Goal: Task Accomplishment & Management: Use online tool/utility

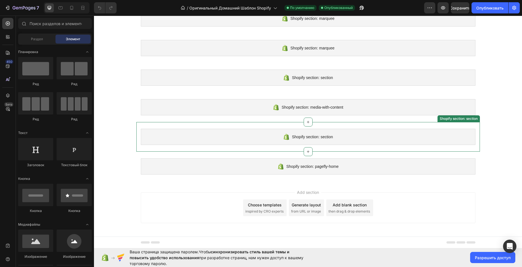
scroll to position [231, 0]
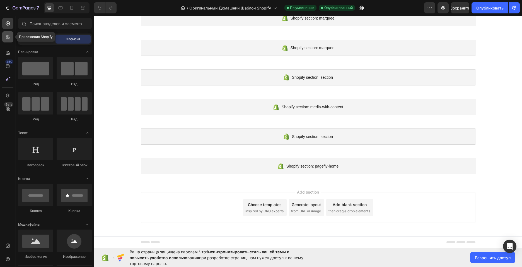
click at [7, 36] on icon at bounding box center [7, 36] width 2 height 2
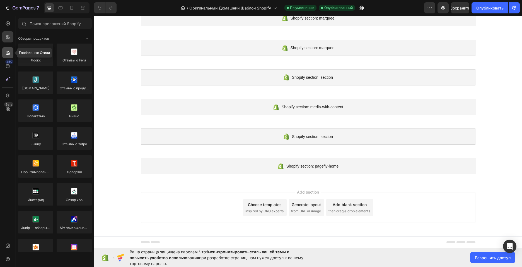
click at [6, 51] on icon at bounding box center [8, 53] width 4 height 4
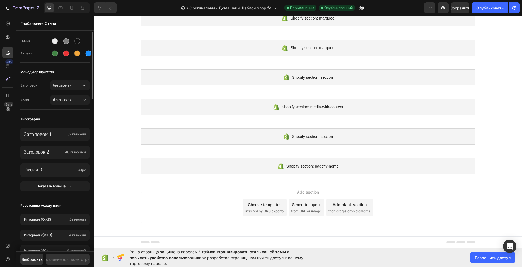
scroll to position [0, 0]
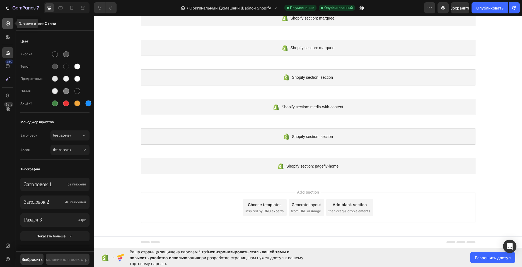
click at [8, 25] on icon at bounding box center [8, 24] width 6 height 6
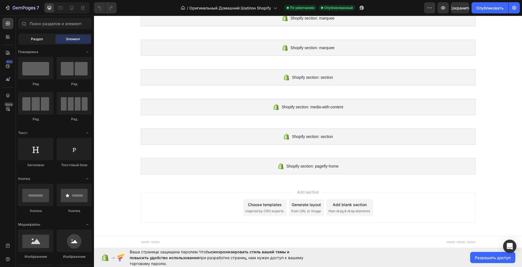
click at [33, 39] on ya-tr-span "Раздел" at bounding box center [37, 39] width 12 height 4
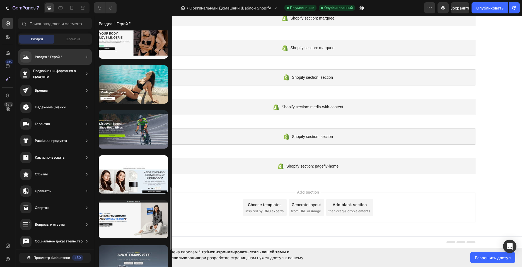
scroll to position [433, 0]
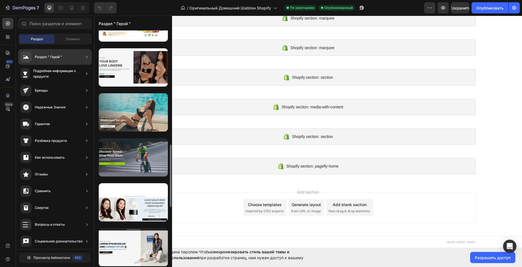
click at [143, 119] on div at bounding box center [133, 112] width 69 height 38
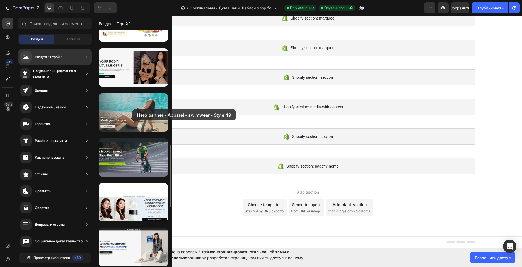
click at [133, 109] on div at bounding box center [133, 112] width 69 height 38
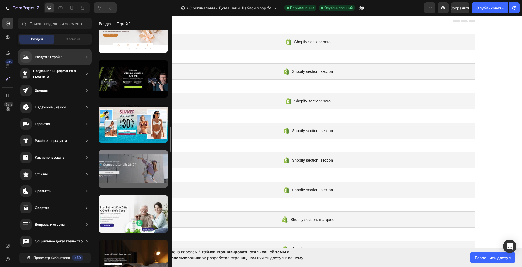
scroll to position [832, 0]
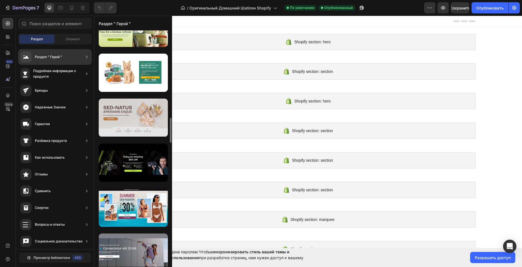
click at [141, 119] on div at bounding box center [133, 118] width 69 height 38
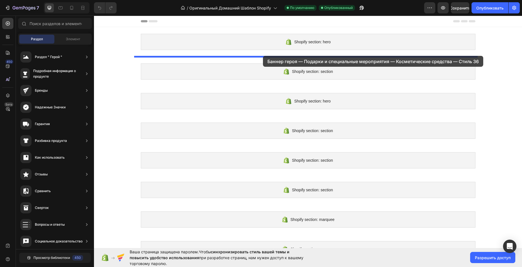
drag, startPoint x: 233, startPoint y: 136, endPoint x: 263, endPoint y: 56, distance: 85.4
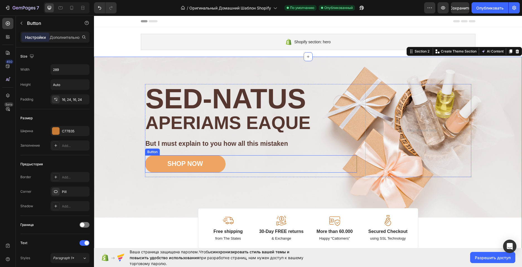
click at [215, 164] on button "SHOP NOW" at bounding box center [185, 163] width 81 height 17
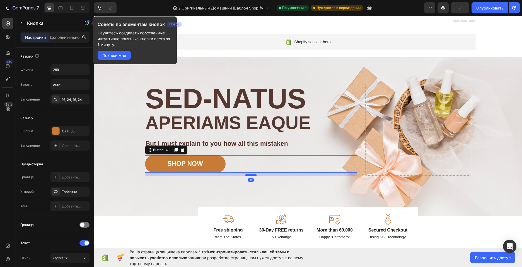
drag, startPoint x: 248, startPoint y: 176, endPoint x: 252, endPoint y: 175, distance: 4.7
click at [252, 175] on div at bounding box center [251, 175] width 11 height 2
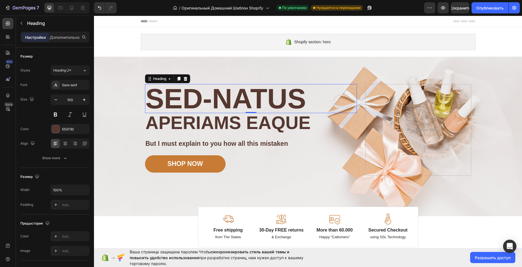
click at [300, 99] on h2 "Sed-natus" at bounding box center [251, 98] width 212 height 29
click at [302, 97] on h2 "Sed-natus" at bounding box center [251, 98] width 212 height 29
click at [299, 98] on p "Sed-natus" at bounding box center [251, 99] width 211 height 28
click at [301, 99] on p "Sed-natus" at bounding box center [251, 99] width 211 height 28
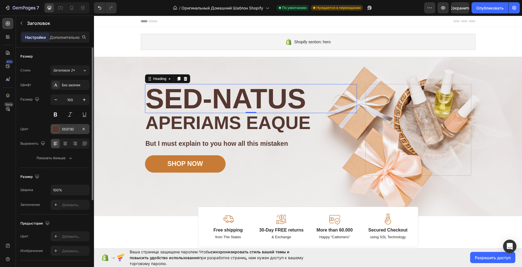
click at [57, 128] on div at bounding box center [55, 128] width 7 height 7
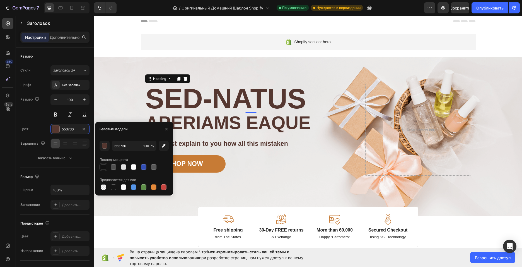
click at [104, 167] on div at bounding box center [104, 167] width 6 height 6
type input "121212"
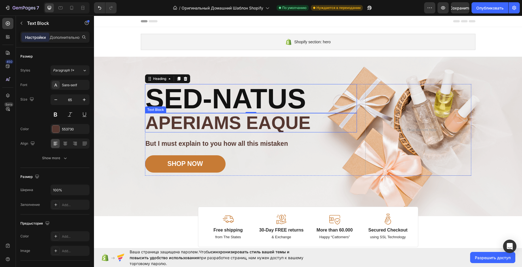
click at [196, 121] on p "aperiams eaque" at bounding box center [251, 123] width 211 height 18
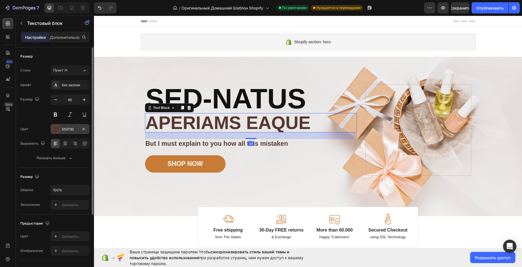
click at [56, 127] on div at bounding box center [55, 128] width 7 height 7
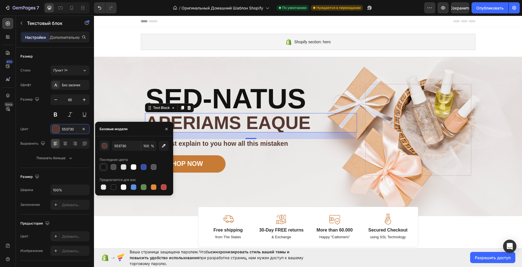
click at [104, 167] on div at bounding box center [104, 167] width 6 height 6
type input "121212"
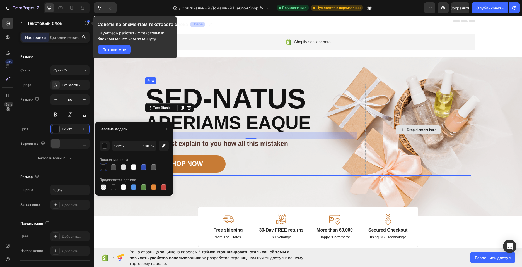
click at [464, 144] on div "Drop element here" at bounding box center [419, 130] width 106 height 92
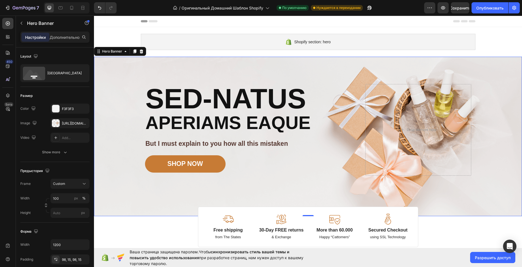
click at [130, 67] on div "Background Image" at bounding box center [308, 136] width 428 height 159
click at [476, 257] on ya-tr-span "Разрешить доступ" at bounding box center [493, 257] width 36 height 5
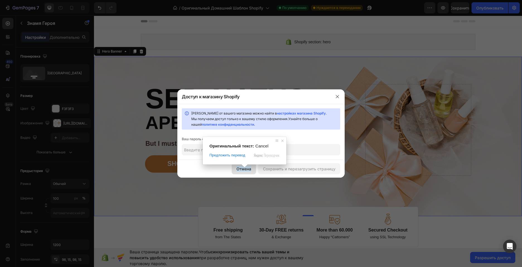
click at [243, 169] on ya-tr-span "Отмена" at bounding box center [244, 169] width 15 height 6
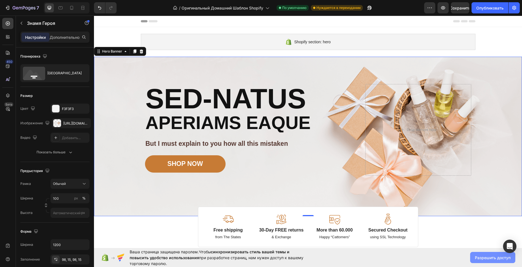
click at [491, 259] on ya-tr-span "Разрешить доступ" at bounding box center [493, 257] width 36 height 5
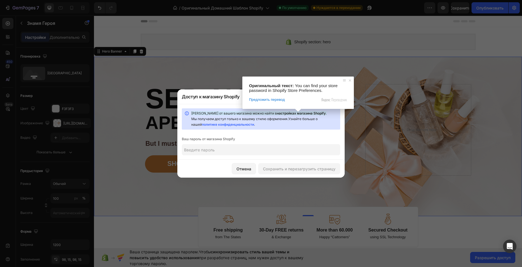
click at [291, 113] on ya-tr-span "настройках магазина Shopify" at bounding box center [301, 113] width 49 height 4
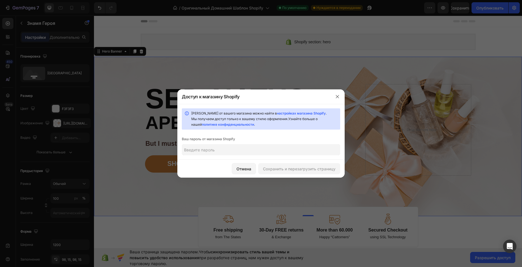
click at [195, 150] on input "text" at bounding box center [261, 149] width 159 height 11
paste input "ahtwir"
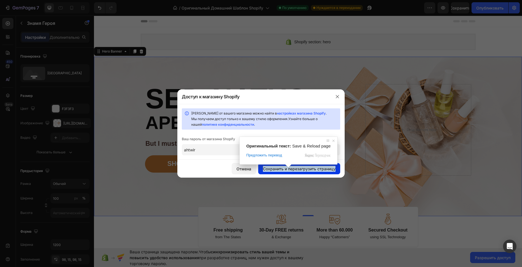
type input "ahtwir"
click at [298, 169] on ya-tr-span "Сохранить и перезагрузить страницу" at bounding box center [299, 169] width 73 height 6
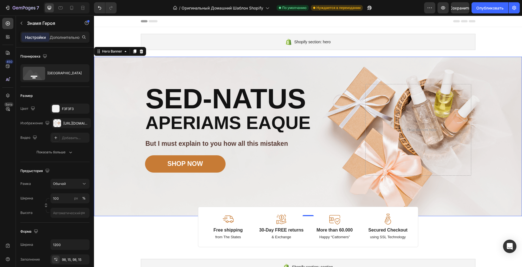
scroll to position [0, 0]
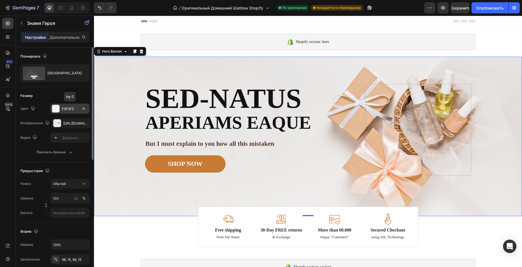
click at [75, 108] on div "F3F3F3" at bounding box center [70, 108] width 16 height 5
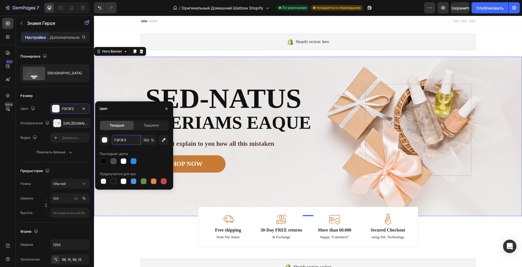
paste input "ahtwir"
click at [105, 139] on div "button" at bounding box center [105, 140] width 6 height 6
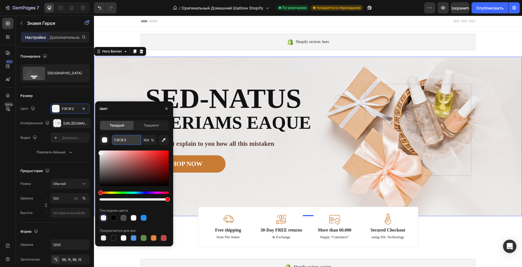
paste input "#f5f5f5"
type input "F5F5F5"
click at [167, 109] on icon "button" at bounding box center [166, 108] width 4 height 4
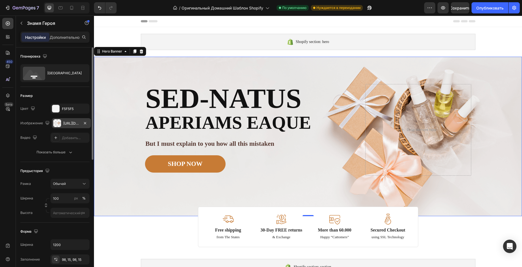
click at [58, 121] on div at bounding box center [57, 123] width 8 height 8
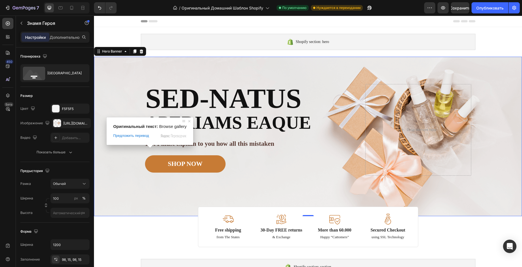
click at [147, 148] on span at bounding box center [150, 146] width 7 height 3
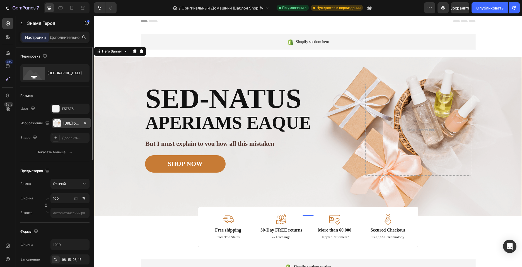
click at [78, 0] on body "7 / Оригинальный Домашний Шаблон Shopify По умолчанию Нуждается в переиздании P…" at bounding box center [261, 0] width 522 height 0
click at [58, 121] on div at bounding box center [57, 123] width 8 height 8
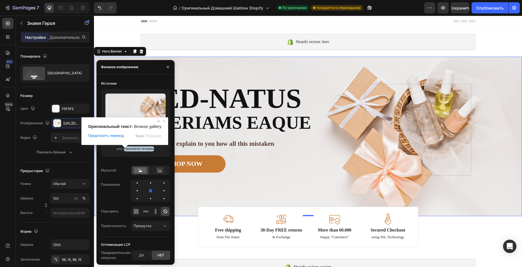
click at [128, 148] on ya-tr-span "Просмотр галереи" at bounding box center [139, 148] width 30 height 5
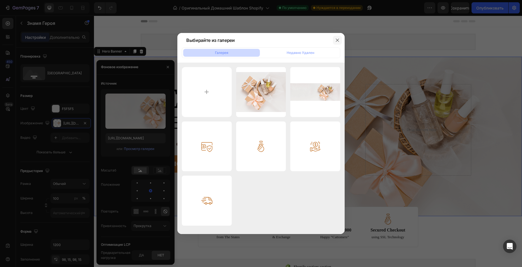
click at [338, 41] on icon "button" at bounding box center [337, 40] width 4 height 4
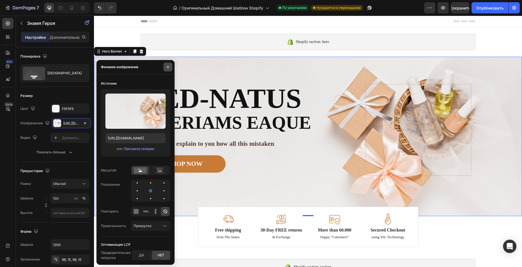
click at [169, 68] on icon "button" at bounding box center [168, 67] width 2 height 2
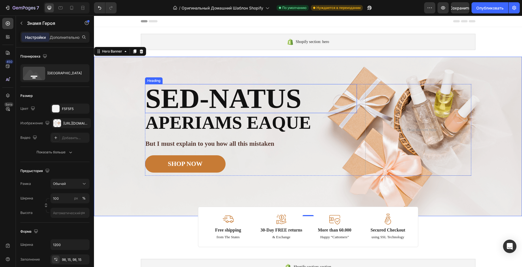
click at [304, 99] on p "Sed-natus" at bounding box center [251, 99] width 211 height 28
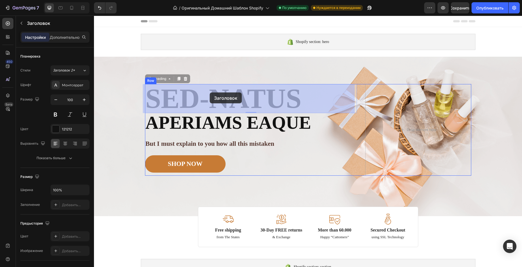
drag, startPoint x: 148, startPoint y: 79, endPoint x: 210, endPoint y: 92, distance: 62.9
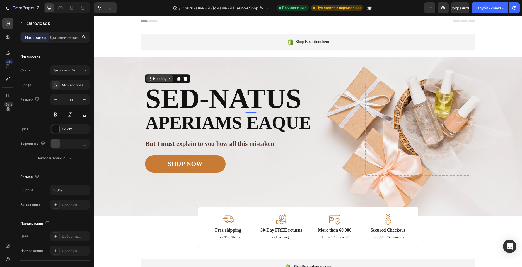
click at [169, 80] on icon at bounding box center [169, 78] width 4 height 4
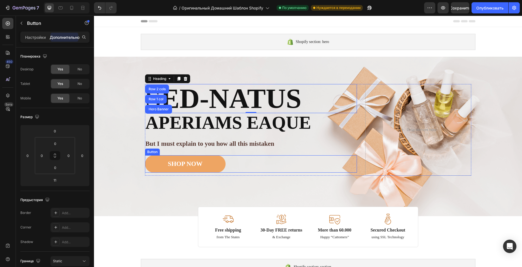
click at [213, 164] on button "SHOP NOW" at bounding box center [185, 163] width 81 height 17
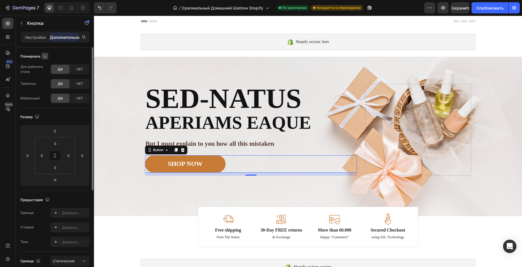
click at [45, 56] on icon "button" at bounding box center [45, 56] width 6 height 6
click at [36, 35] on ya-tr-span "Настройки" at bounding box center [35, 37] width 21 height 5
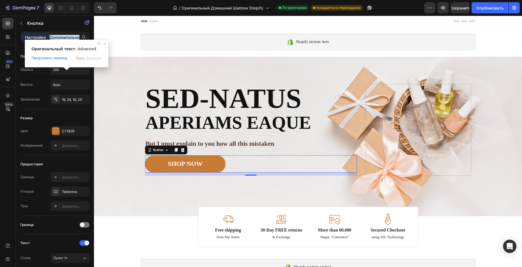
click at [66, 35] on ya-tr-span "Дополнительно" at bounding box center [65, 37] width 30 height 5
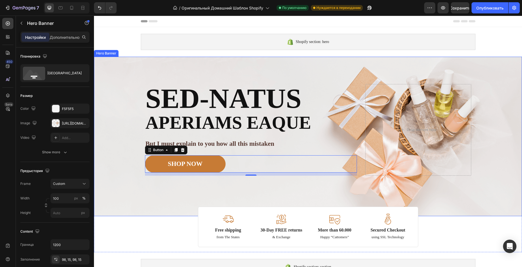
click at [219, 71] on div "Image Image Free shipping Text Block from The States Text Block Advanced List I…" at bounding box center [308, 136] width 335 height 159
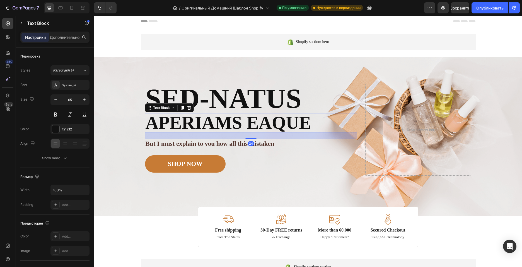
click at [262, 126] on p "aperiams eaque" at bounding box center [251, 123] width 211 height 18
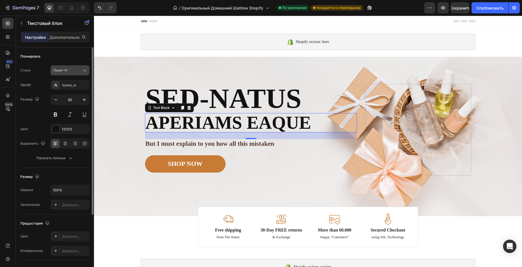
click at [75, 69] on div "Пункт 1*" at bounding box center [64, 70] width 23 height 5
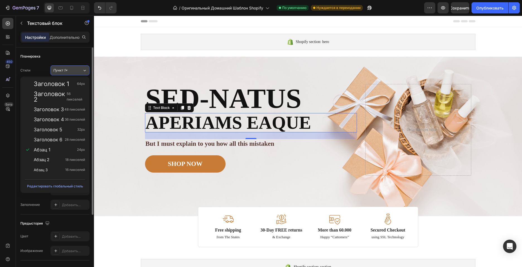
click at [75, 69] on div "Пункт 1*" at bounding box center [64, 70] width 23 height 5
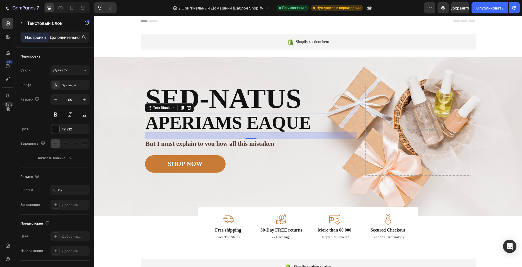
click at [67, 37] on ya-tr-span "Дополнительно" at bounding box center [65, 37] width 30 height 5
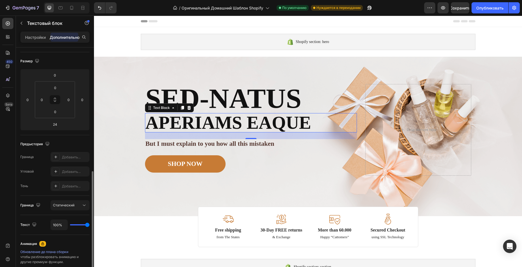
scroll to position [112, 0]
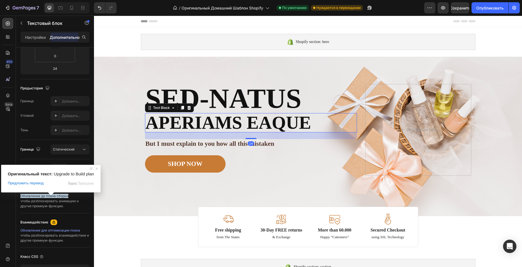
click at [49, 195] on span at bounding box center [50, 193] width 7 height 3
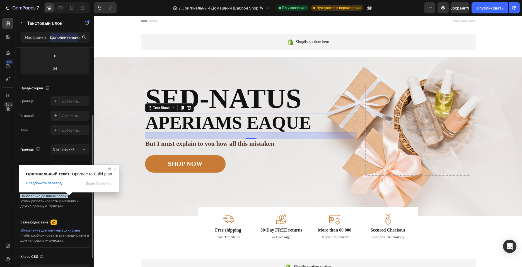
click at [65, 196] on ya-tr-span "Обновление до плана сборки" at bounding box center [44, 196] width 48 height 4
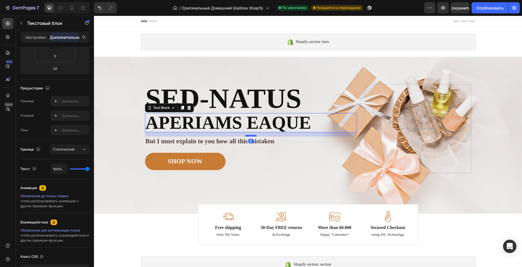
click at [252, 136] on div at bounding box center [251, 136] width 11 height 2
type input "15"
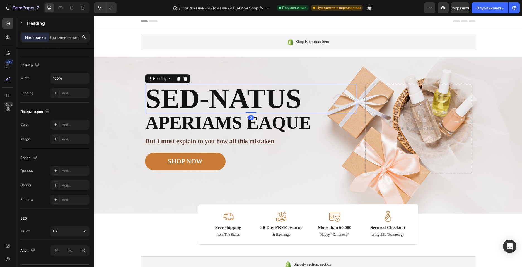
click at [280, 103] on p "Sed-natus" at bounding box center [251, 99] width 211 height 28
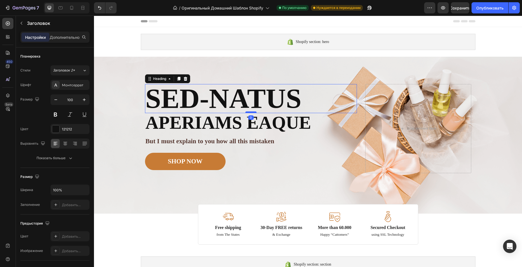
click at [251, 112] on div at bounding box center [251, 112] width 11 height 2
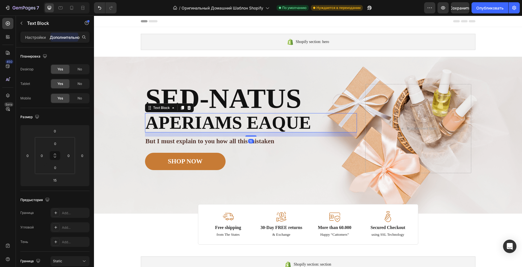
click at [219, 125] on p "aperiams eaque" at bounding box center [251, 123] width 211 height 18
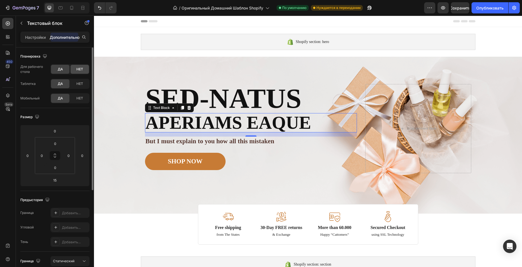
click at [80, 69] on ya-tr-span "НЕТ" at bounding box center [79, 69] width 7 height 4
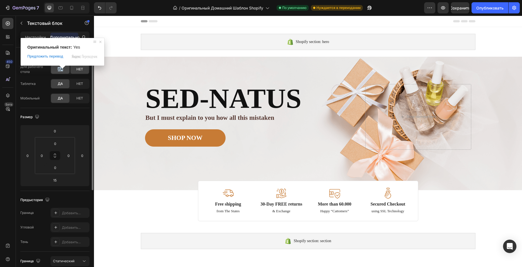
click at [61, 0] on body "7 / Оригинальный Домашний Шаблон Shopify По умолчанию Нуждается в переиздании P…" at bounding box center [261, 0] width 522 height 0
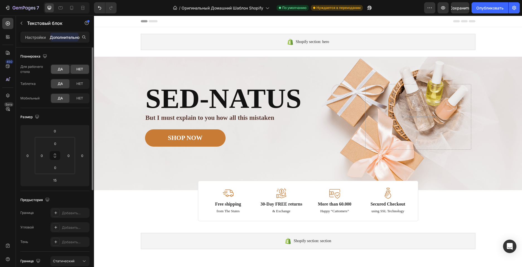
click at [56, 69] on div "ДА" at bounding box center [60, 69] width 18 height 9
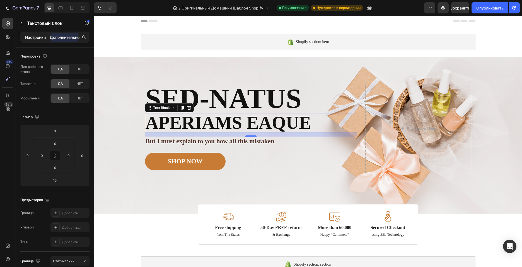
click at [39, 36] on ya-tr-span "Настройки" at bounding box center [35, 37] width 21 height 5
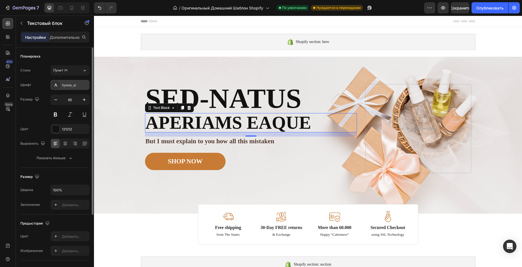
click at [72, 88] on div "System_ui" at bounding box center [70, 85] width 39 height 10
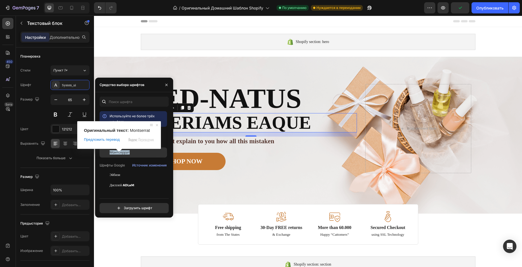
click at [123, 152] on ya-tr-span "Монтсеррат" at bounding box center [120, 152] width 20 height 4
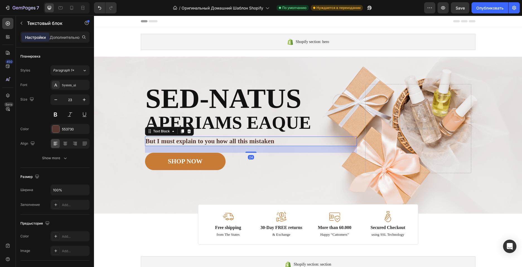
click at [233, 143] on p "But I must explain to you how all this mistaken" at bounding box center [251, 141] width 211 height 8
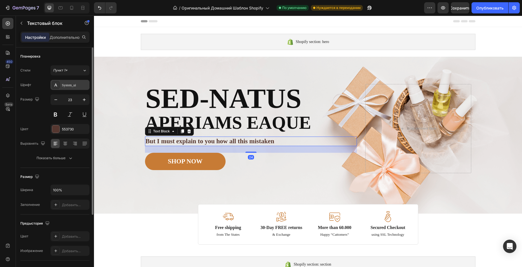
click at [67, 85] on ya-tr-span "System_ui" at bounding box center [69, 85] width 14 height 4
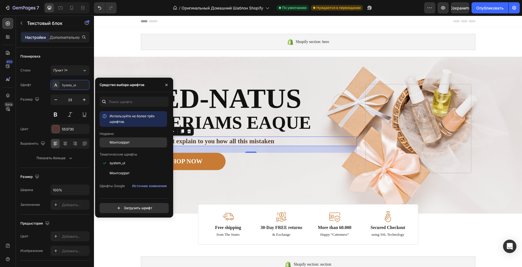
click at [120, 142] on ya-tr-span "Монтсеррат" at bounding box center [120, 142] width 20 height 4
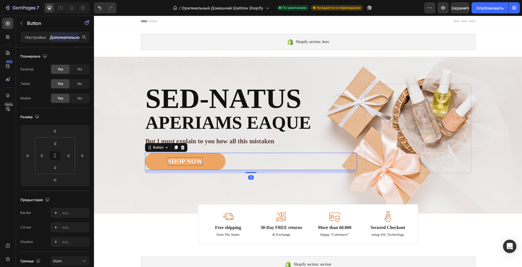
click at [191, 160] on div "SHOP NOW" at bounding box center [185, 161] width 35 height 8
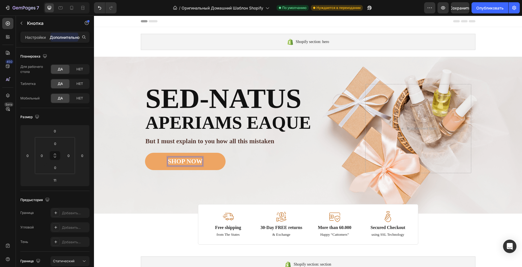
click at [191, 160] on div "SHOP NOW" at bounding box center [185, 161] width 35 height 8
click at [198, 163] on p "SHOP NOW" at bounding box center [185, 161] width 35 height 8
drag, startPoint x: 199, startPoint y: 162, endPoint x: 162, endPoint y: 165, distance: 37.2
click at [162, 165] on button "SHOP NOW" at bounding box center [185, 161] width 81 height 17
click at [204, 164] on button "подробнее" at bounding box center [185, 161] width 81 height 17
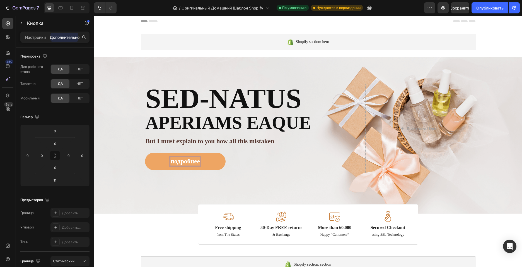
click at [194, 162] on p "подробнее" at bounding box center [185, 161] width 29 height 8
click at [34, 35] on ya-tr-span "Настройки" at bounding box center [35, 37] width 21 height 5
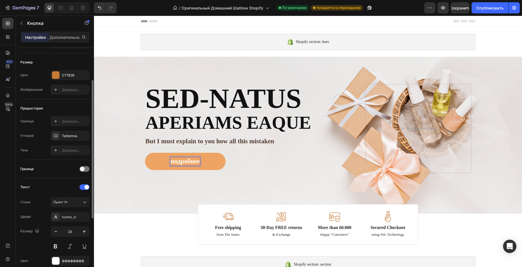
scroll to position [84, 0]
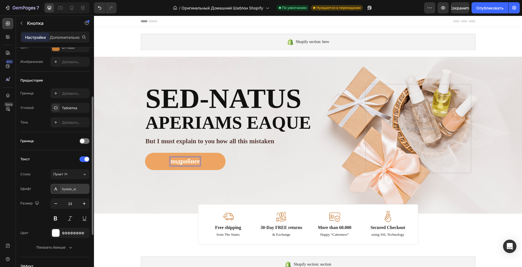
click at [78, 190] on div "System_ui" at bounding box center [75, 188] width 26 height 5
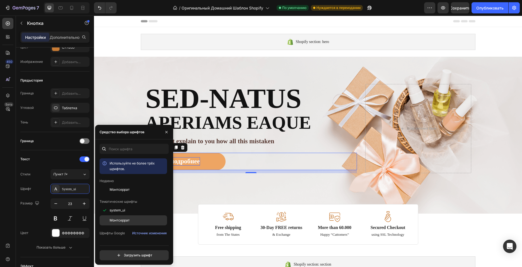
click at [166, 132] on icon "button" at bounding box center [166, 132] width 4 height 4
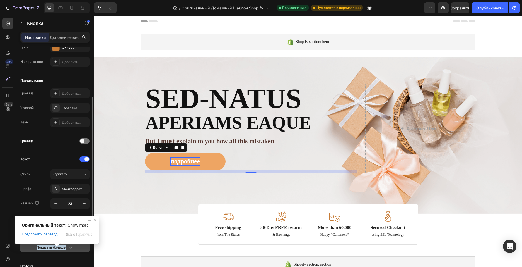
click at [53, 248] on ya-tr-span "Показать больше" at bounding box center [51, 247] width 29 height 5
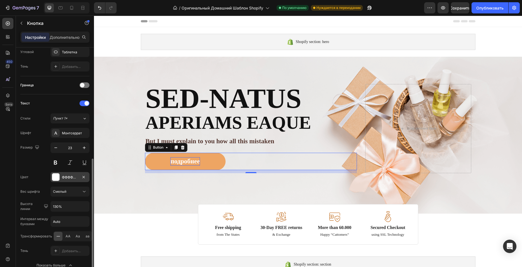
scroll to position [195, 0]
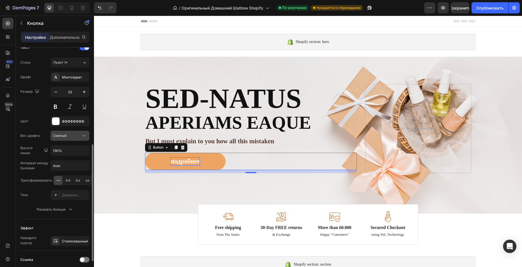
click at [86, 135] on icon at bounding box center [84, 136] width 6 height 6
click at [67, 183] on div "АА" at bounding box center [68, 180] width 9 height 9
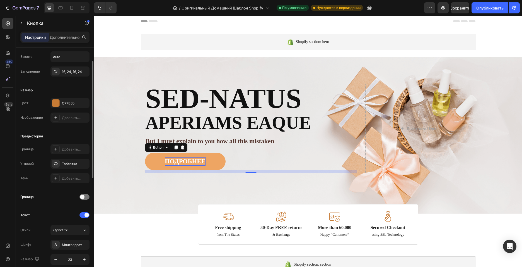
scroll to position [0, 0]
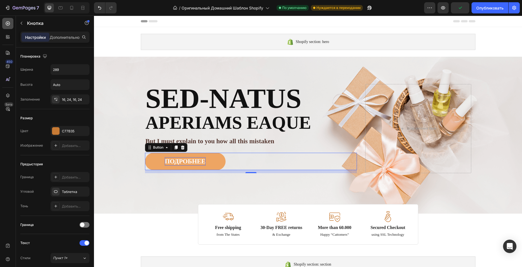
click at [8, 21] on icon at bounding box center [8, 24] width 6 height 6
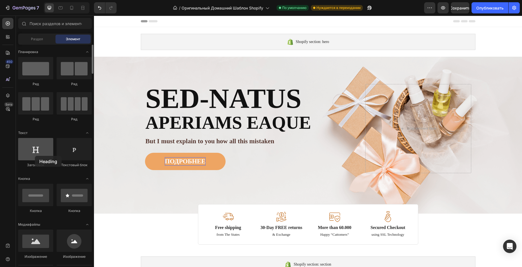
click at [35, 156] on div at bounding box center [35, 149] width 35 height 22
click at [37, 150] on div at bounding box center [35, 149] width 35 height 22
click at [39, 37] on ya-tr-span "Раздел" at bounding box center [37, 39] width 12 height 4
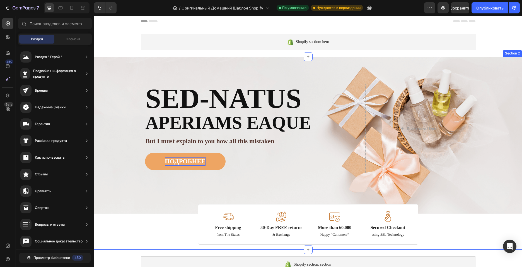
click at [175, 226] on div "Image Image Free shipping Text Block from The States Text Block Advanced List I…" at bounding box center [308, 151] width 428 height 188
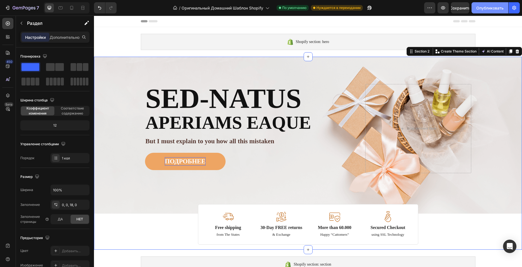
click at [496, 6] on ya-tr-span "Опубликовать" at bounding box center [490, 8] width 27 height 6
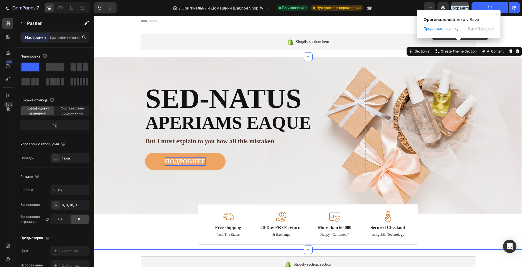
click at [458, 7] on ya-tr-span "Сохранить" at bounding box center [460, 8] width 21 height 5
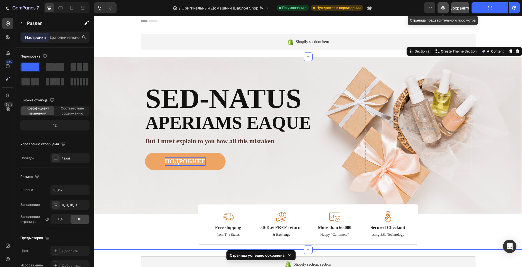
click at [443, 8] on icon "button" at bounding box center [444, 8] width 6 height 6
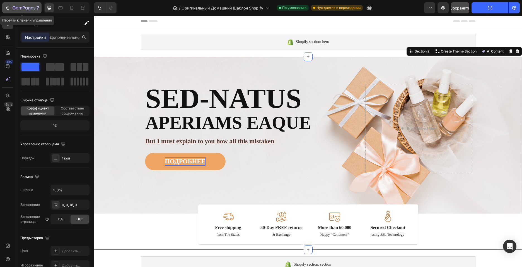
click at [16, 6] on icon "button" at bounding box center [24, 8] width 23 height 5
